Goal: Information Seeking & Learning: Compare options

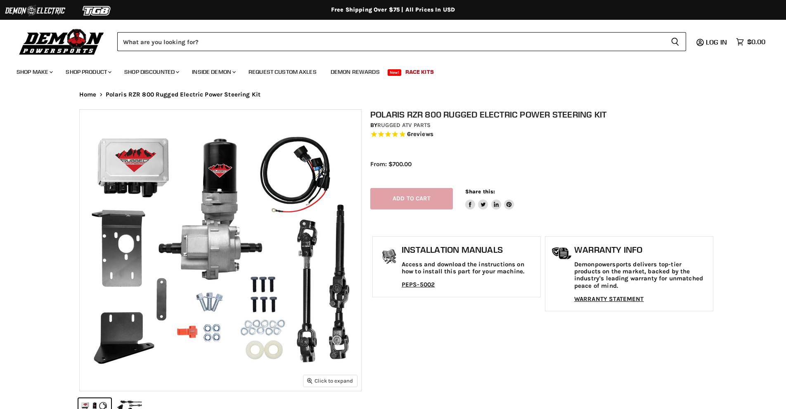
select select "******"
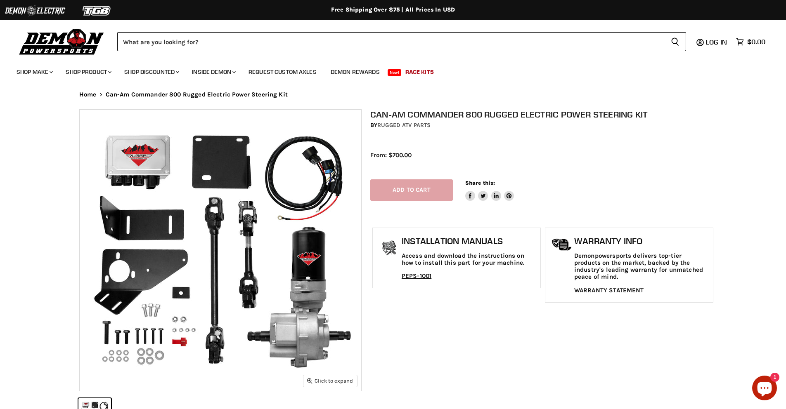
select select "******"
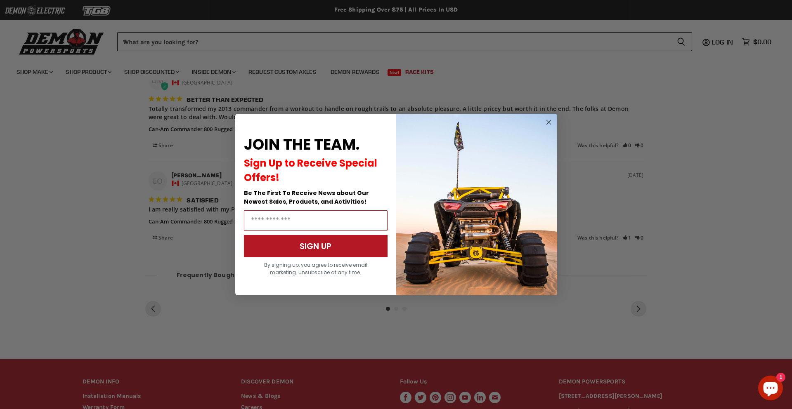
scroll to position [949, 0]
